Goal: Task Accomplishment & Management: Complete application form

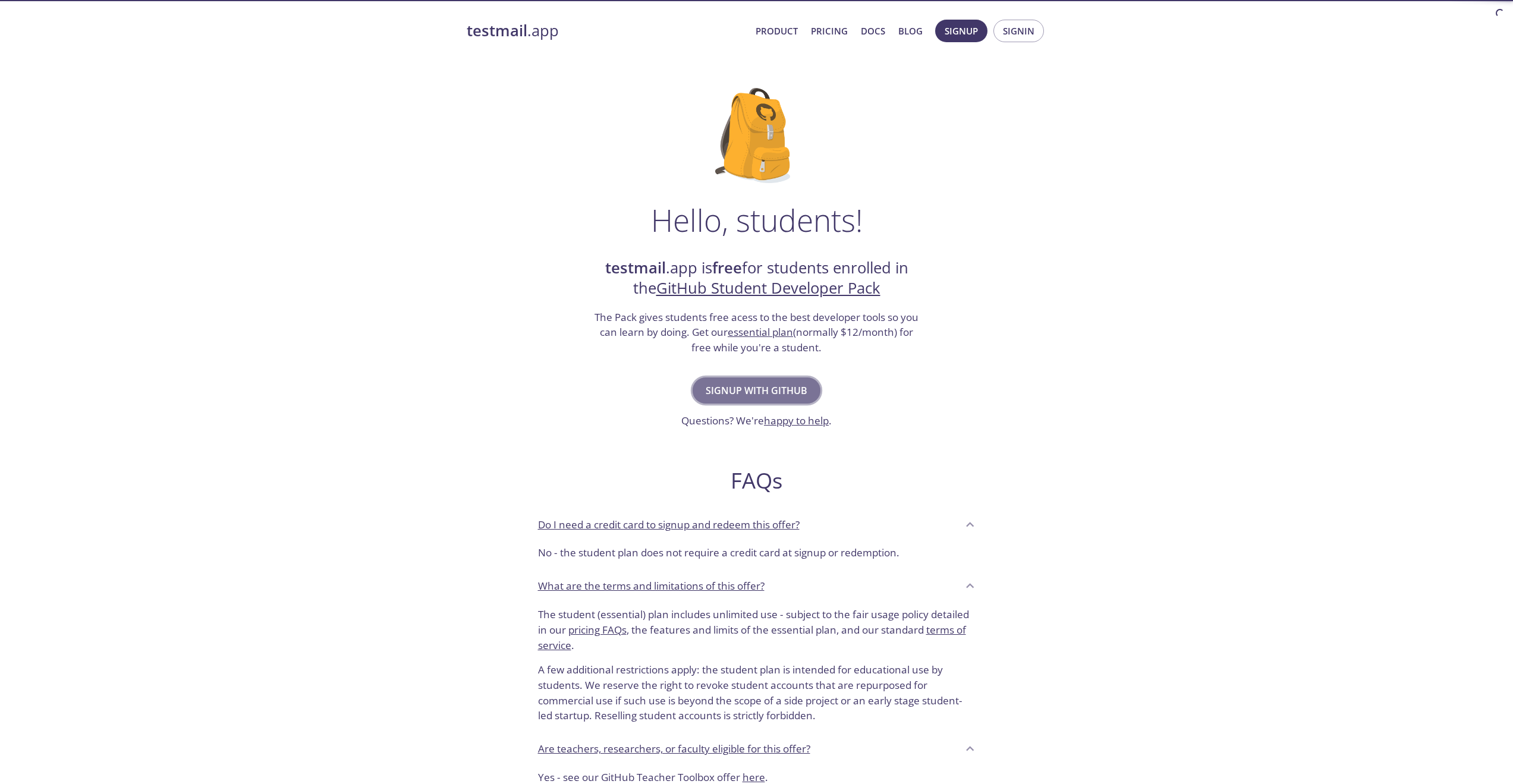
click at [721, 388] on span "Signup with GitHub" at bounding box center [756, 390] width 102 height 16
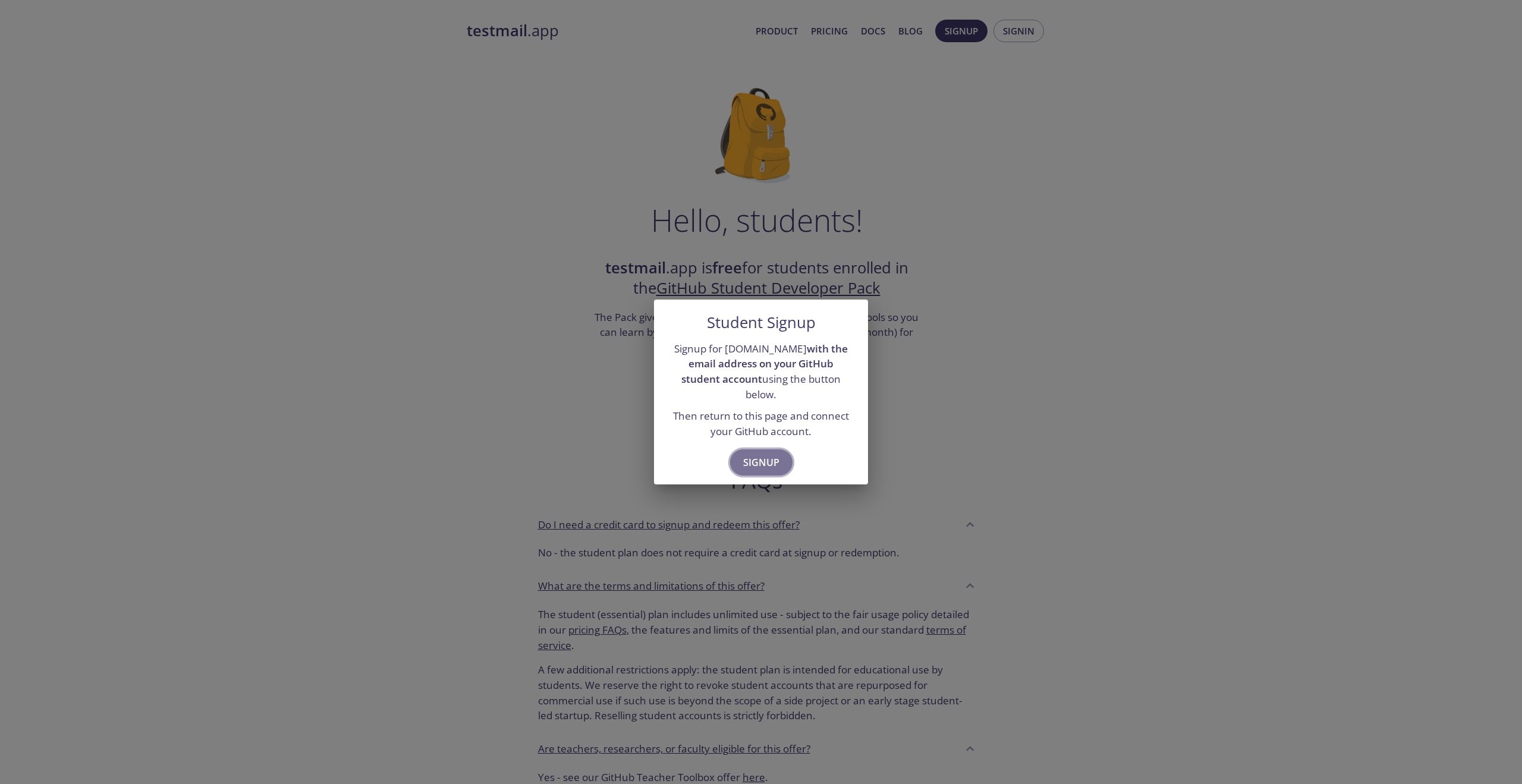
click at [760, 454] on span "Signup" at bounding box center [761, 462] width 36 height 16
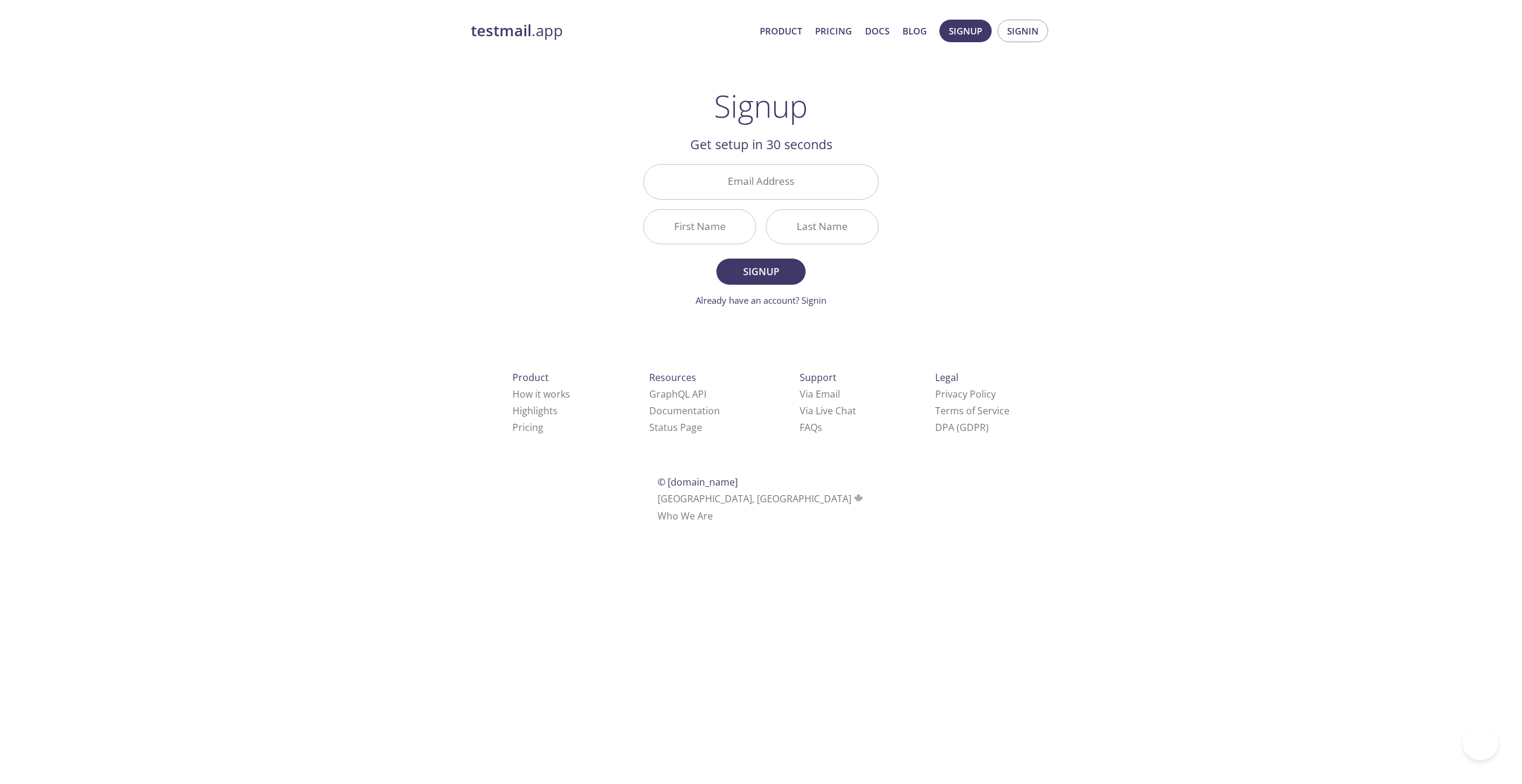
click at [479, 283] on div "testmail .app Product Pricing Docs Blog Signup Signin Signup Get setup in 30 se…" at bounding box center [761, 285] width 609 height 545
click at [799, 175] on input "Email Address" at bounding box center [761, 182] width 234 height 34
type input "[EMAIL_ADDRESS][DOMAIN_NAME]"
click at [700, 219] on input "First Name" at bounding box center [700, 227] width 112 height 34
type input "Muqrrab"
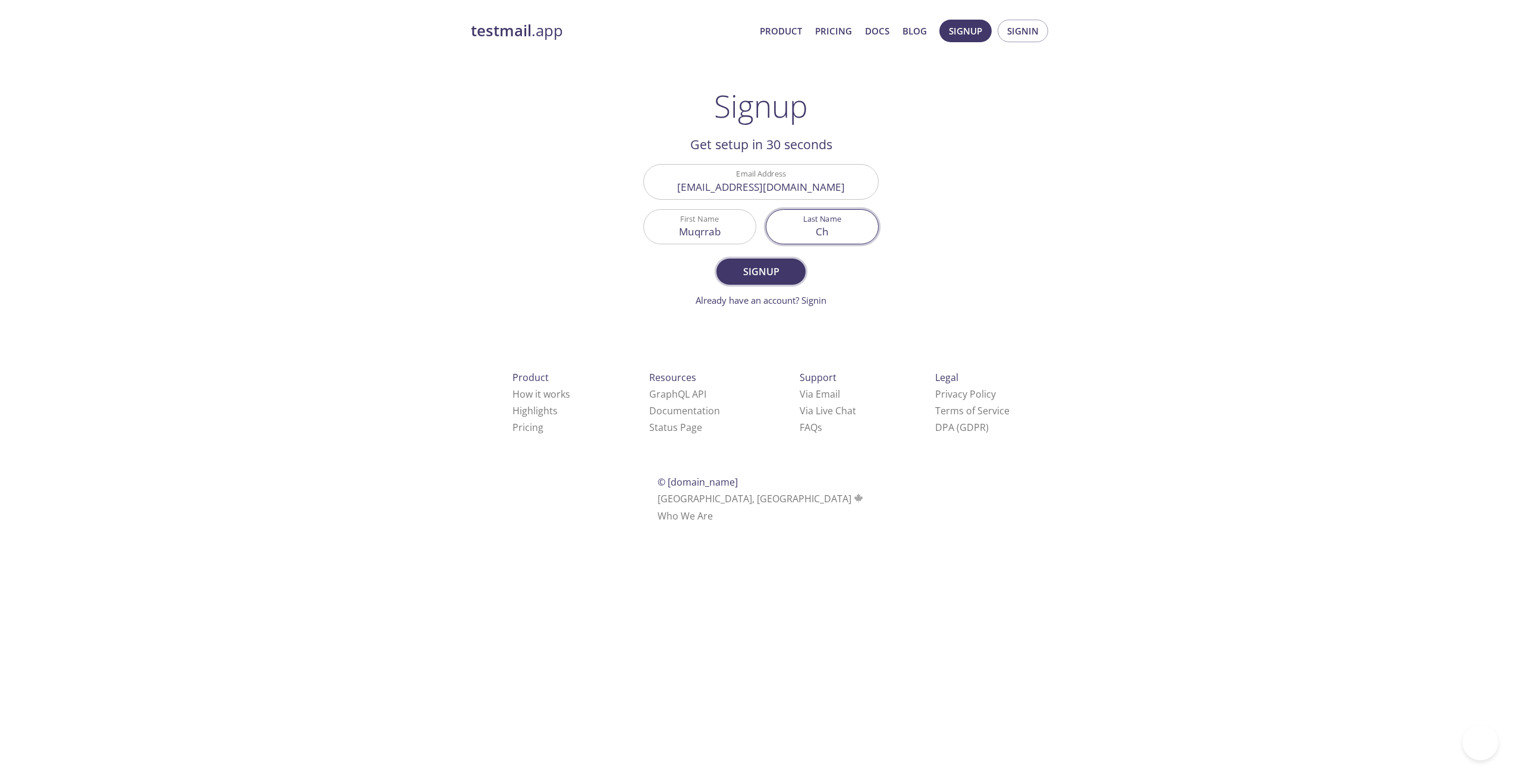
type input "Ch"
click at [753, 269] on span "Signup" at bounding box center [761, 271] width 63 height 16
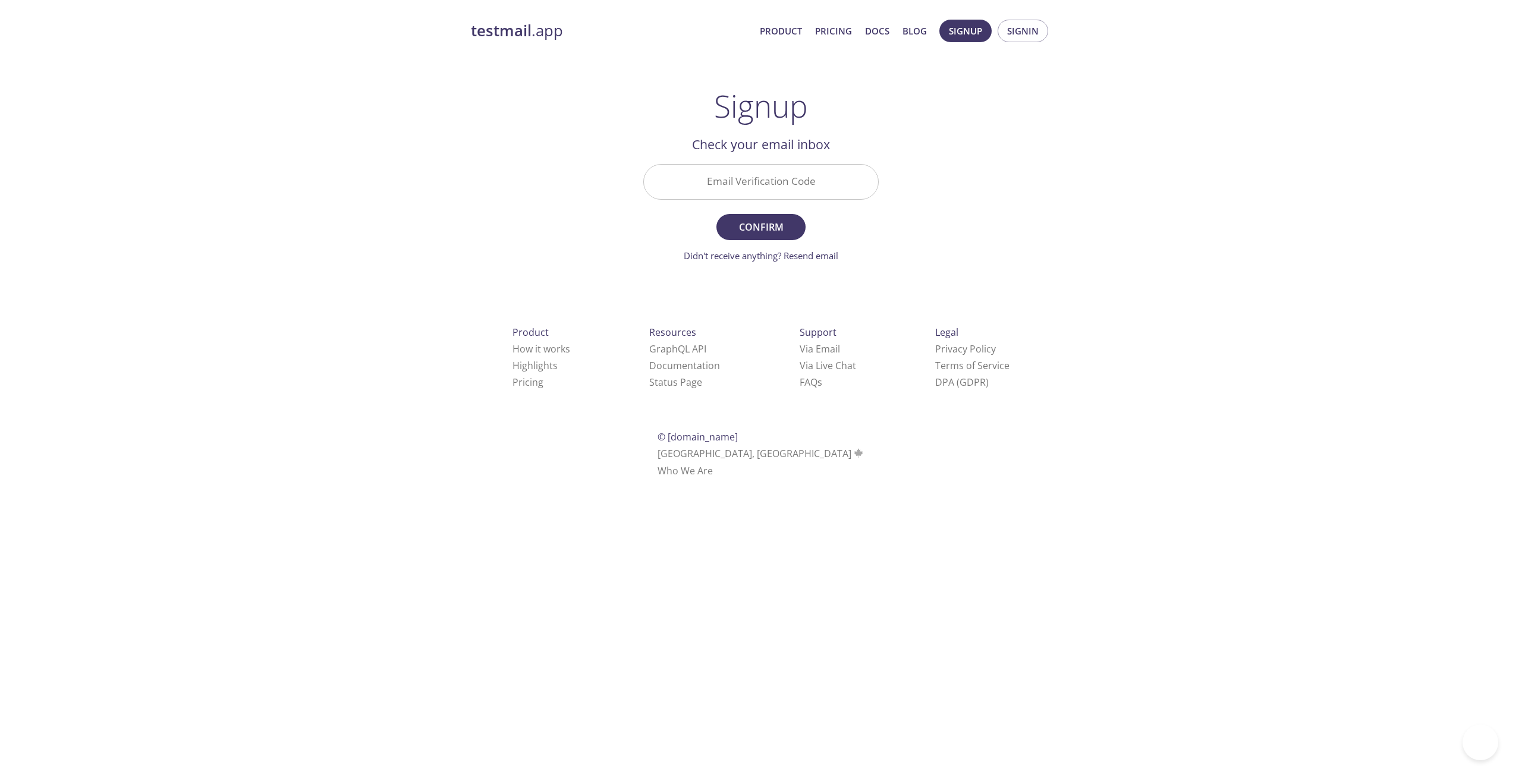
click at [744, 179] on input "Email Verification Code" at bounding box center [761, 182] width 234 height 34
paste input "5UY8RX5"
type input "5UY8RX5"
click at [642, 223] on main "Signup Get setup in 30 seconds Email Address [EMAIL_ADDRESS][DOMAIN_NAME] First…" at bounding box center [761, 175] width 264 height 174
click at [755, 216] on button "Confirm" at bounding box center [761, 227] width 89 height 26
